Goal: Task Accomplishment & Management: Manage account settings

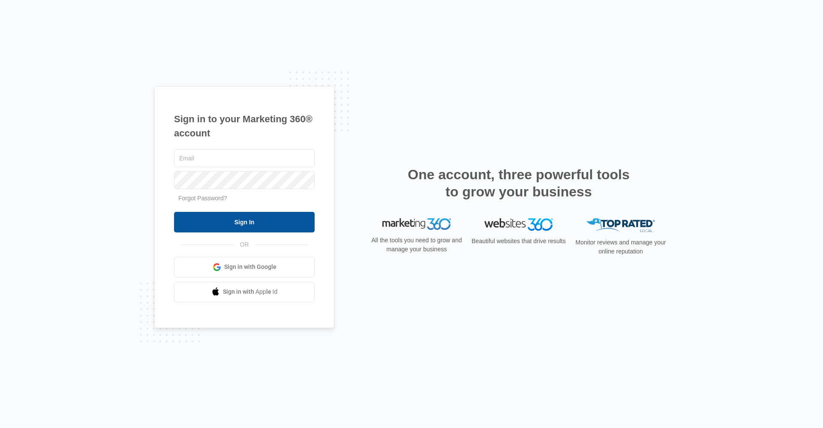
type input "[EMAIL_ADDRESS][DOMAIN_NAME]"
click at [247, 216] on input "Sign In" at bounding box center [244, 222] width 141 height 21
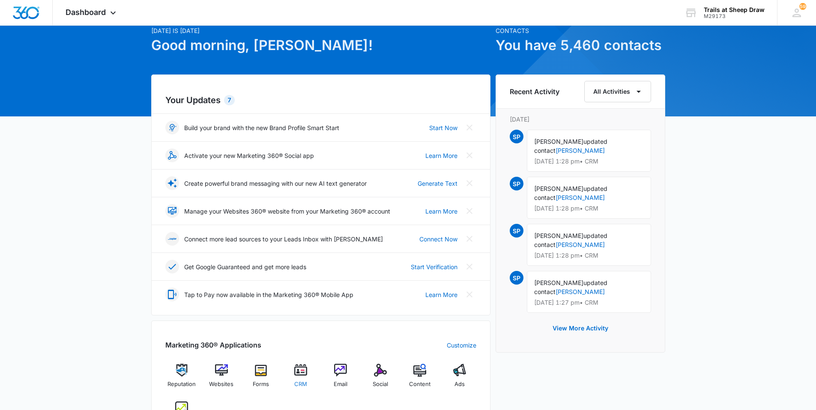
scroll to position [86, 0]
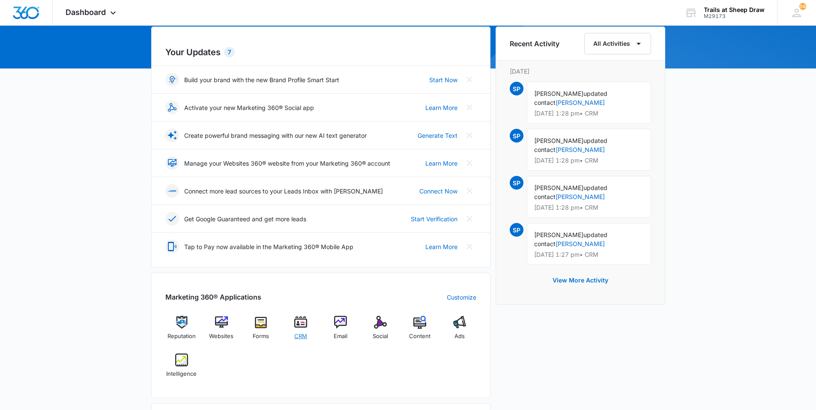
click at [295, 319] on img at bounding box center [300, 322] width 13 height 13
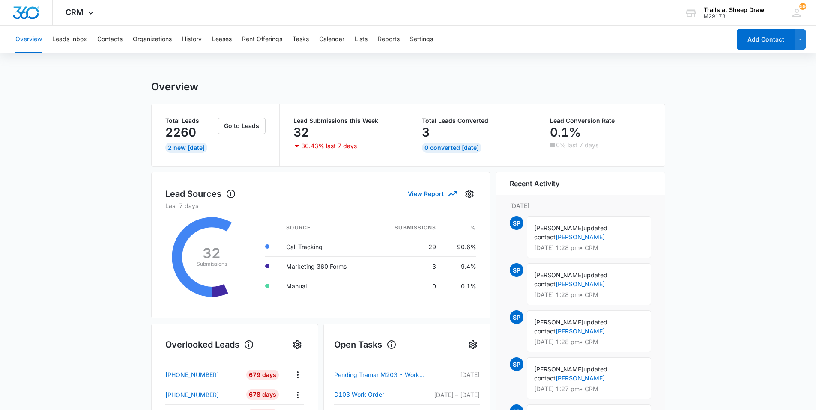
click at [127, 39] on div "Overview Leads Inbox Contacts Organizations History Leases Rent Offerings Tasks…" at bounding box center [370, 39] width 721 height 27
click at [119, 42] on button "Contacts" at bounding box center [109, 39] width 25 height 27
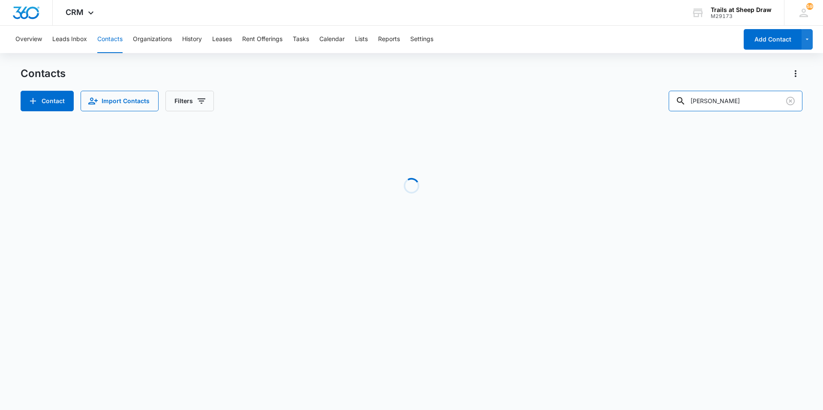
drag, startPoint x: 760, startPoint y: 103, endPoint x: 617, endPoint y: 105, distance: 143.1
click at [626, 104] on div "Contact Import Contacts Filters [PERSON_NAME]" at bounding box center [411, 101] width 781 height 21
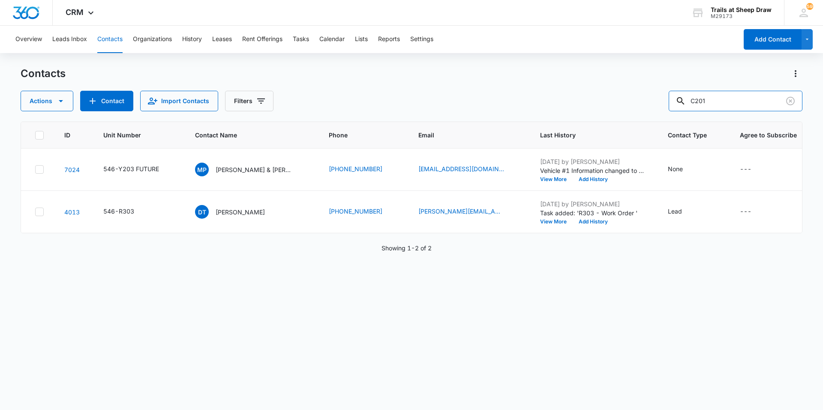
type input "C201"
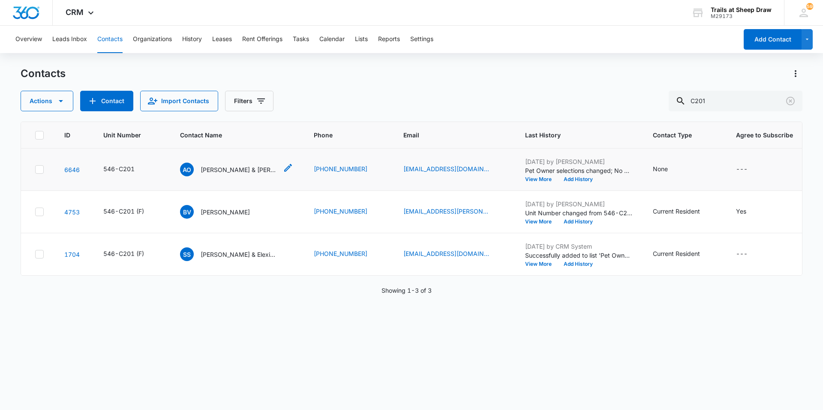
click at [227, 171] on p "[PERSON_NAME] & [PERSON_NAME] [PERSON_NAME]" at bounding box center [238, 169] width 77 height 9
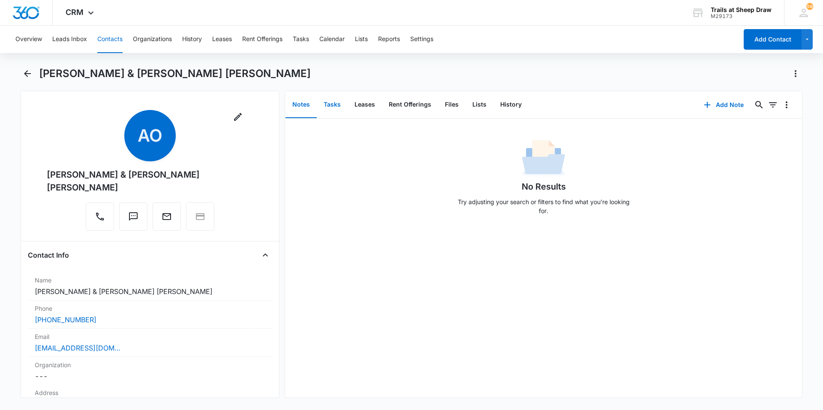
click at [335, 105] on button "Tasks" at bounding box center [332, 105] width 31 height 27
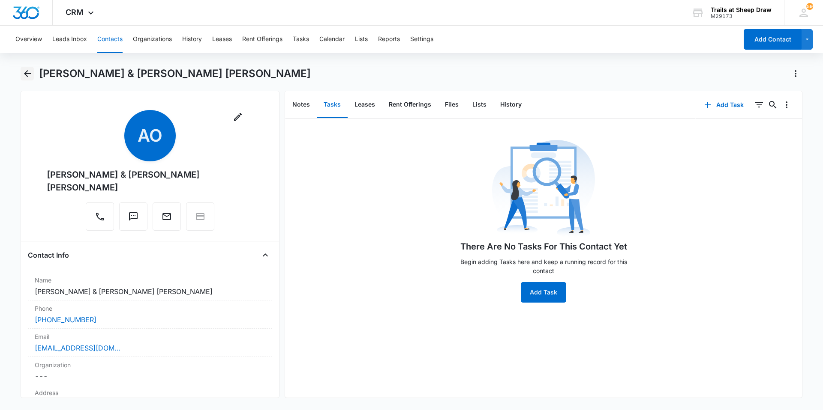
click at [24, 78] on icon "Back" at bounding box center [27, 74] width 10 height 10
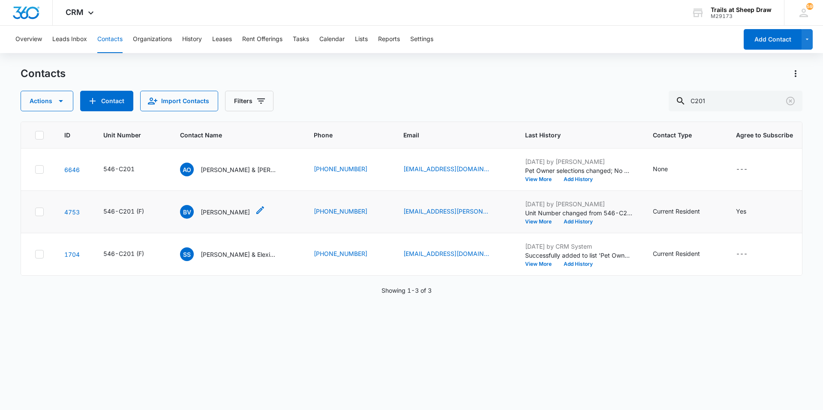
click at [235, 213] on p "[PERSON_NAME]" at bounding box center [224, 212] width 49 height 9
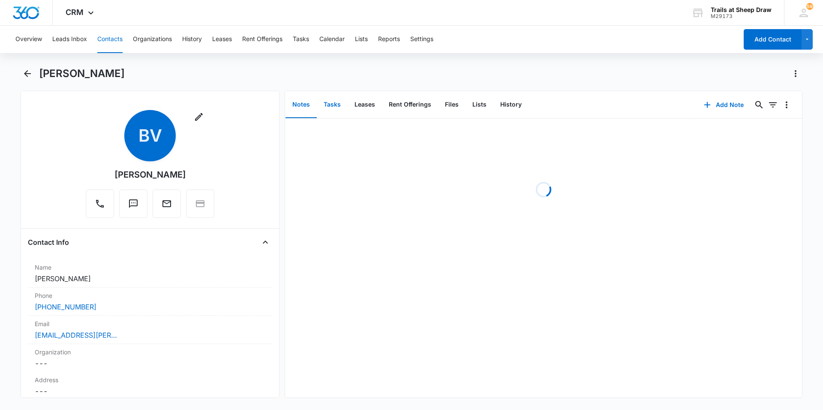
click at [337, 103] on button "Tasks" at bounding box center [332, 105] width 31 height 27
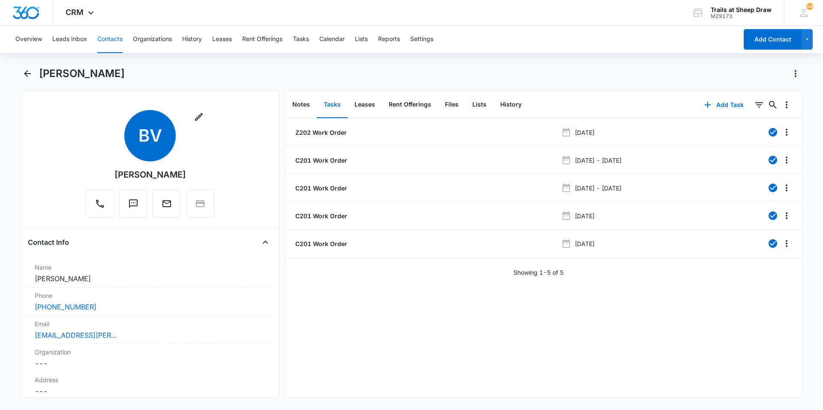
click at [19, 75] on main "[PERSON_NAME] Remove BV [PERSON_NAME] Contact Info Name Cancel Save Changes [PE…" at bounding box center [411, 238] width 823 height 342
click at [23, 75] on icon "Back" at bounding box center [27, 74] width 10 height 10
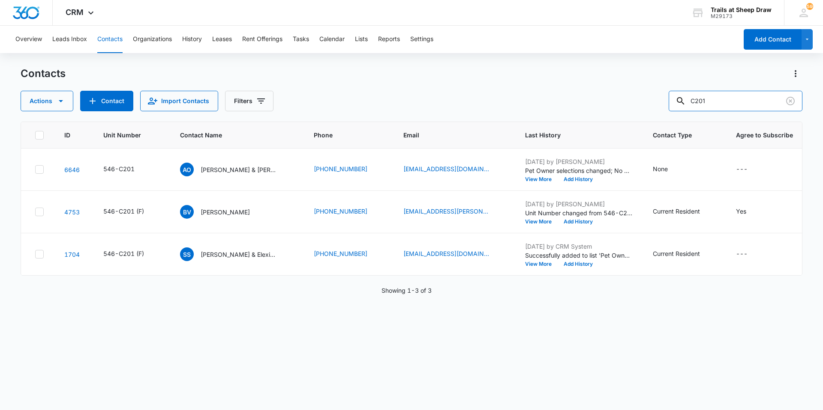
drag, startPoint x: 731, startPoint y: 97, endPoint x: 660, endPoint y: 108, distance: 71.9
click at [660, 108] on div "Actions Contact Import Contacts Filters C201" at bounding box center [411, 101] width 781 height 21
type input "J201"
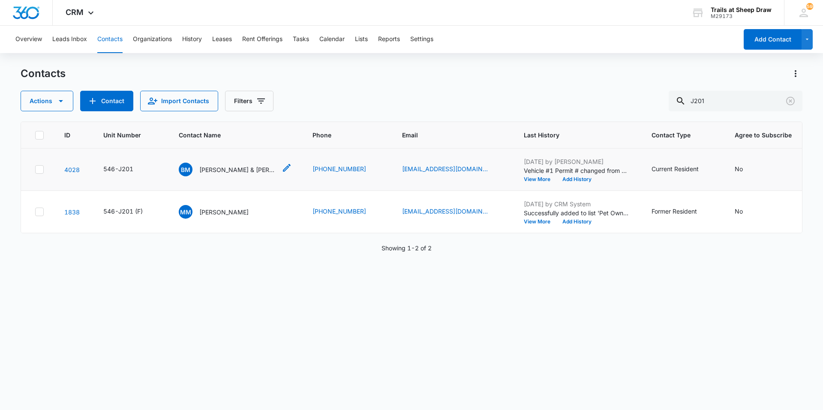
click at [238, 172] on p "[PERSON_NAME] & [PERSON_NAME]" at bounding box center [237, 169] width 77 height 9
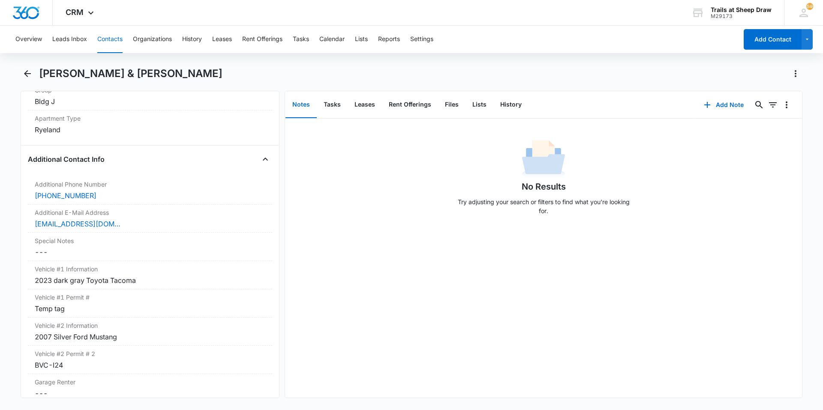
scroll to position [771, 0]
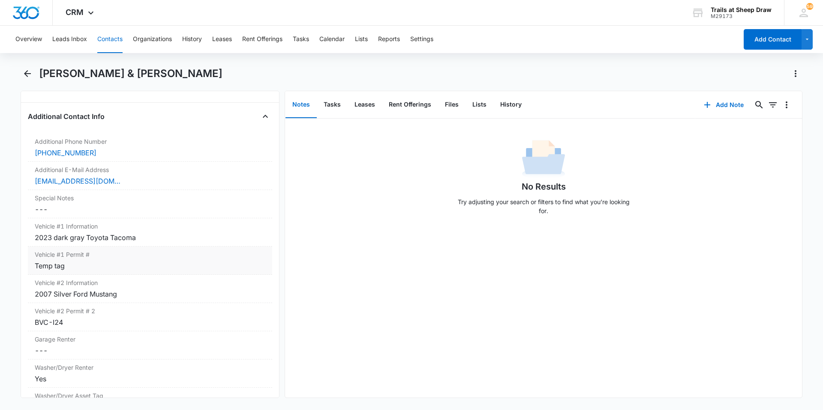
click at [84, 260] on div "Vehicle #1 Permit # Cancel Save Changes Temp tag" at bounding box center [150, 261] width 244 height 28
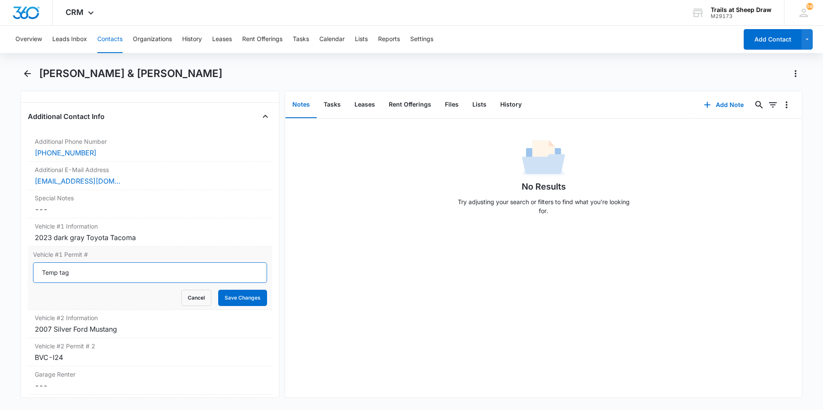
click at [81, 276] on input "Temp tag" at bounding box center [150, 273] width 234 height 21
type input "FDF-Z81"
click at [236, 296] on button "Save Changes" at bounding box center [242, 298] width 49 height 16
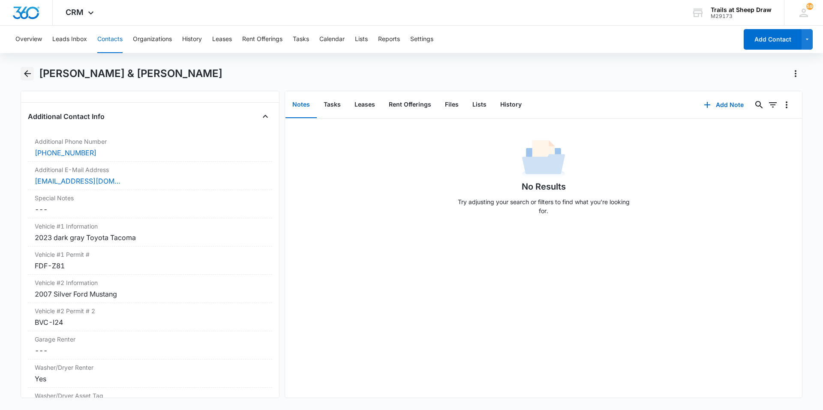
click at [27, 69] on icon "Back" at bounding box center [27, 74] width 10 height 10
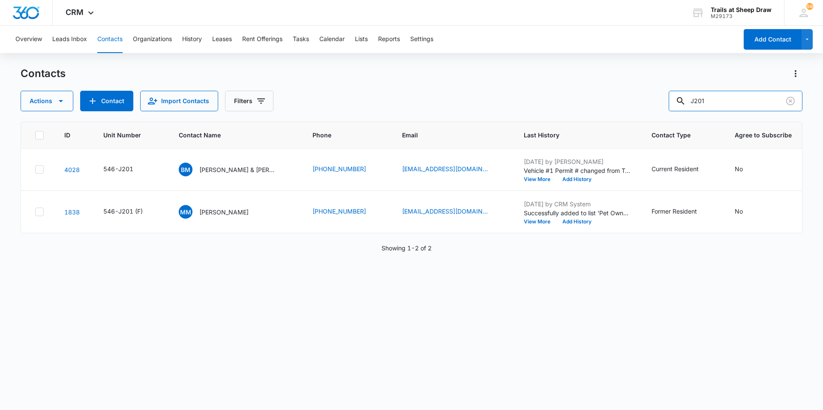
drag, startPoint x: 676, startPoint y: 110, endPoint x: 667, endPoint y: 110, distance: 9.4
click at [667, 110] on div "Actions Contact Import Contacts Filters J201" at bounding box center [411, 101] width 781 height 21
type input "d"
type input "p"
type input "dodge ram"
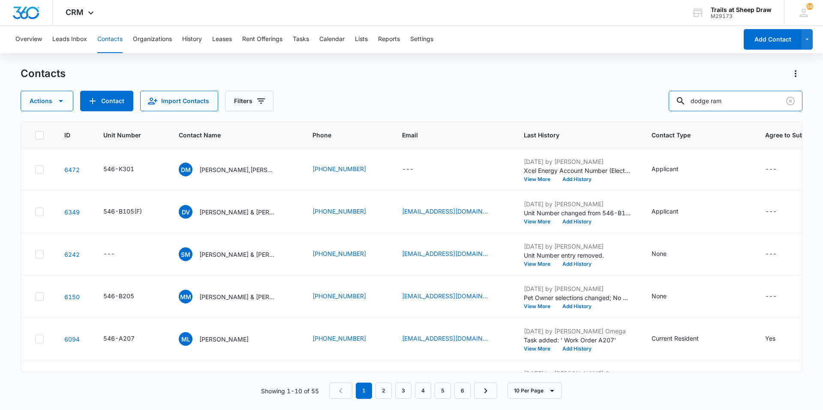
drag, startPoint x: 743, startPoint y: 102, endPoint x: 647, endPoint y: 110, distance: 95.8
click at [647, 110] on div "Actions Contact Import Contacts Filters dodge ram" at bounding box center [411, 101] width 781 height 21
type input "Ram"
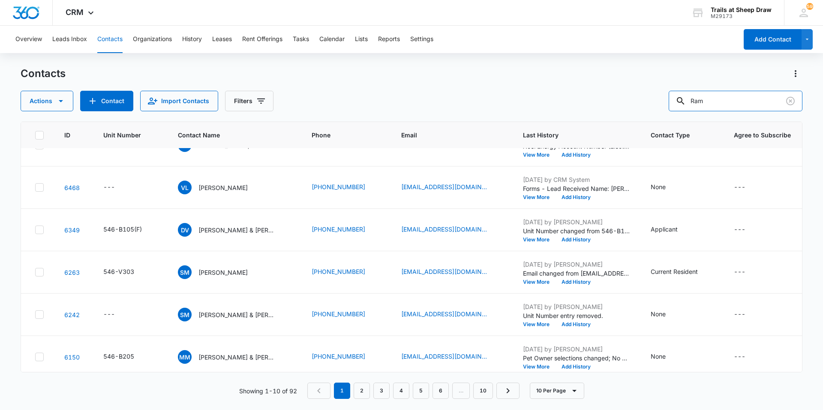
scroll to position [206, 0]
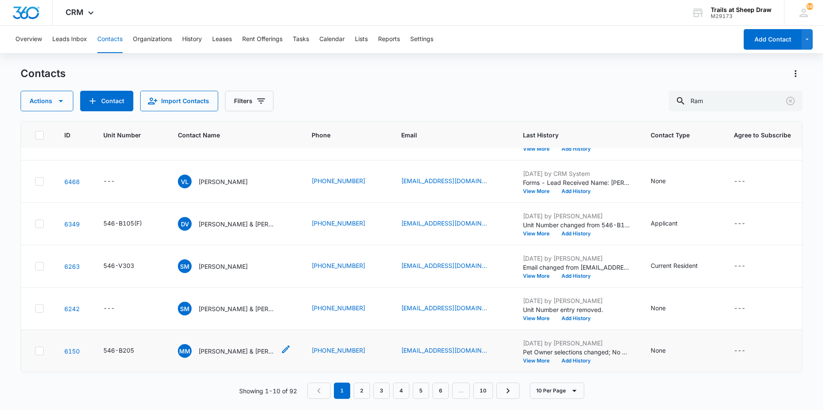
click at [244, 347] on p "[PERSON_NAME] & [PERSON_NAME]" at bounding box center [236, 351] width 77 height 9
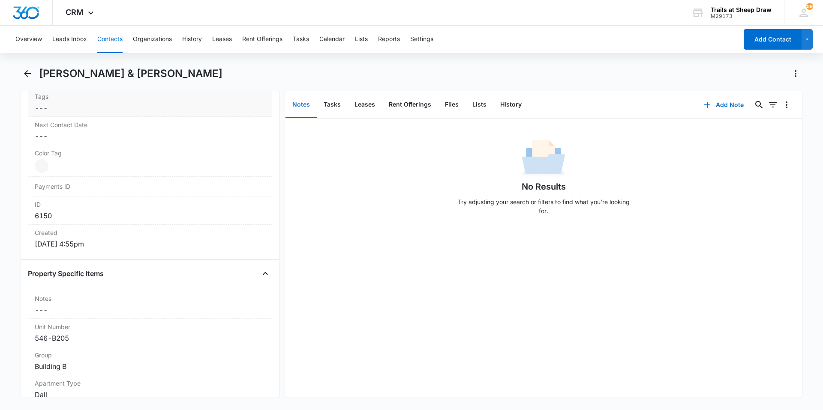
scroll to position [386, 0]
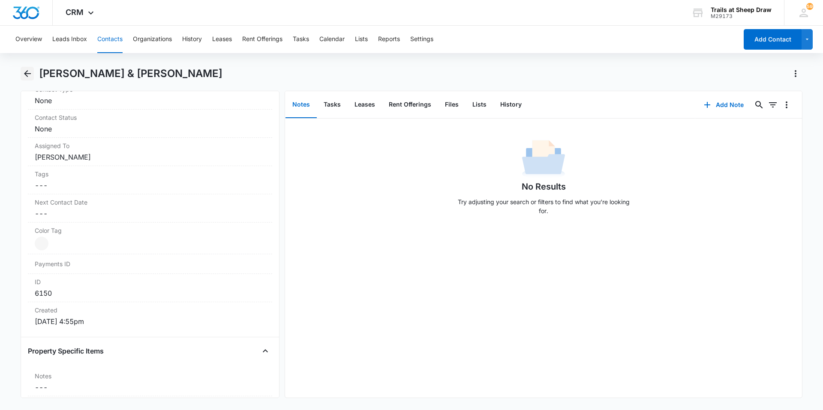
click at [31, 71] on icon "Back" at bounding box center [27, 74] width 10 height 10
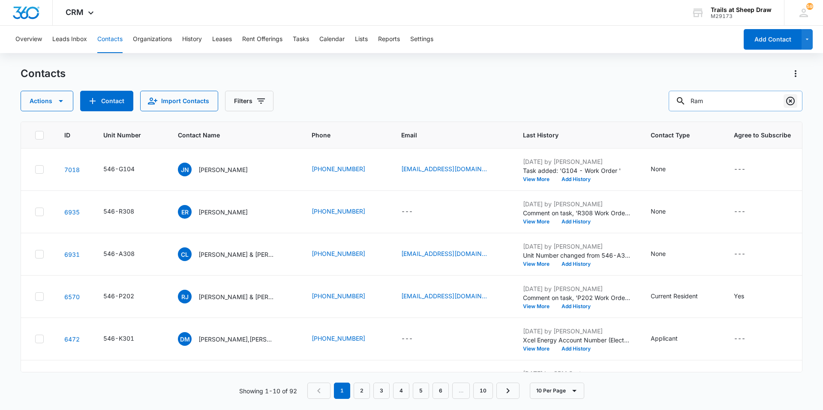
click at [793, 96] on button "Clear" at bounding box center [790, 101] width 14 height 14
